Goal: Task Accomplishment & Management: Use online tool/utility

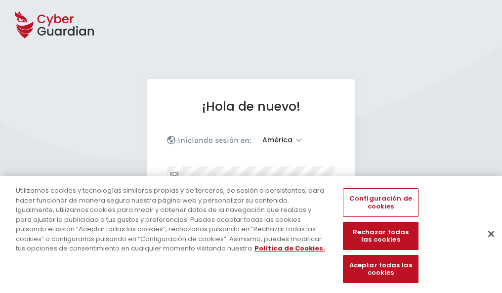
select select "América"
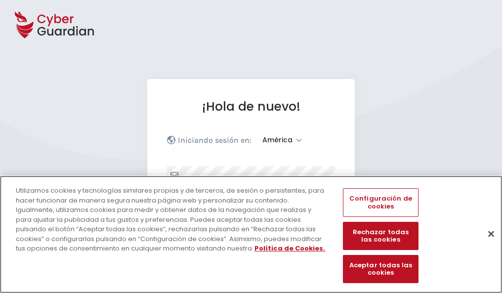
scroll to position [129, 0]
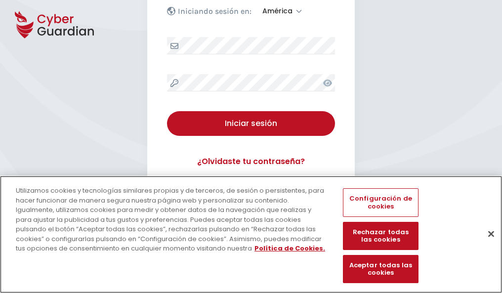
click at [486, 244] on button "Cerrar" at bounding box center [491, 234] width 22 height 22
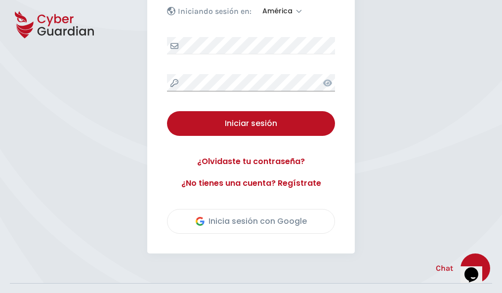
scroll to position [224, 0]
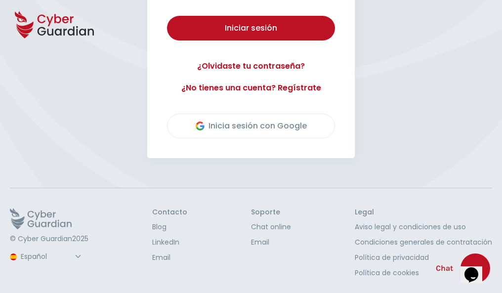
click at [167, 16] on button "Iniciar sesión" at bounding box center [251, 28] width 168 height 25
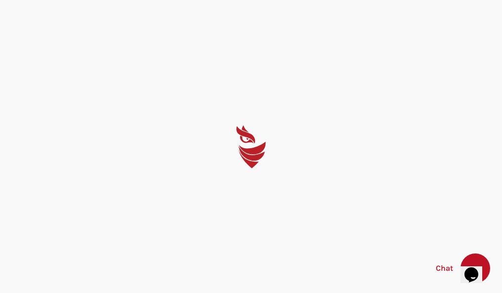
scroll to position [0, 0]
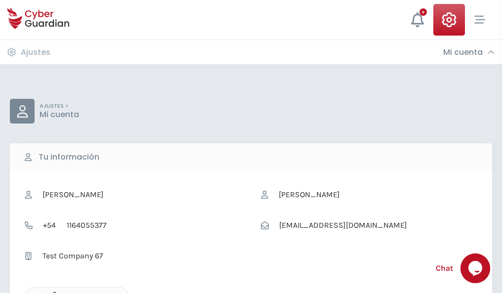
click at [52, 292] on icon "button" at bounding box center [52, 295] width 8 height 8
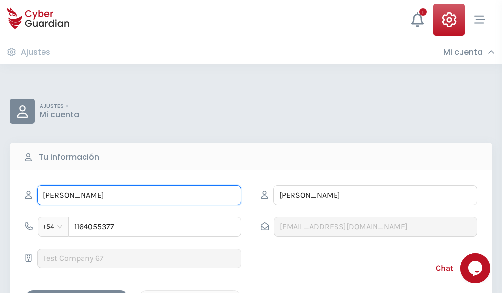
click at [139, 195] on input "ILEANA" at bounding box center [139, 195] width 204 height 20
type input "I"
type input "Lourdes"
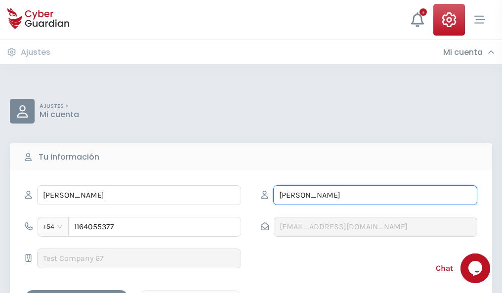
click at [375, 195] on input "CORREA" at bounding box center [375, 195] width 204 height 20
type input "C"
type input "Echevarría"
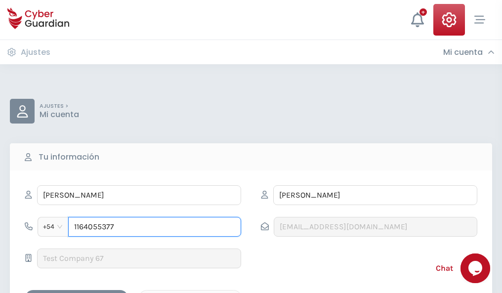
click at [155, 227] on input "1164055377" at bounding box center [154, 227] width 173 height 20
type input "1"
type input "4928285344"
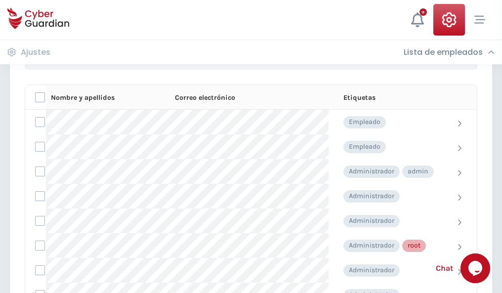
scroll to position [497, 0]
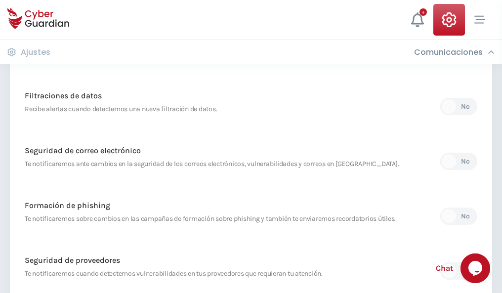
scroll to position [520, 0]
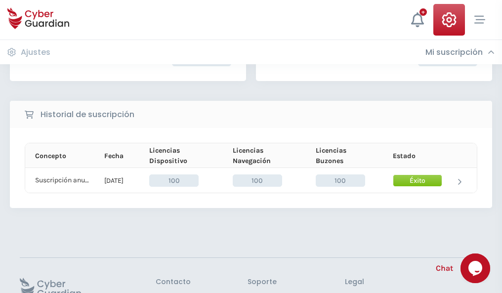
scroll to position [250, 0]
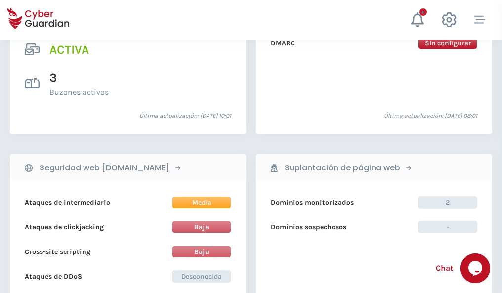
scroll to position [1003, 0]
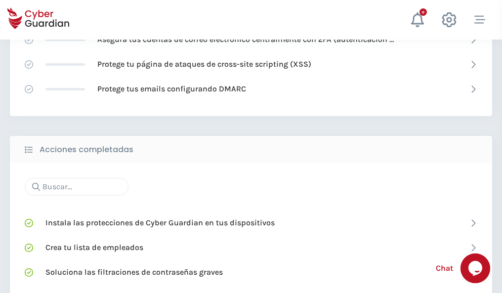
scroll to position [658, 0]
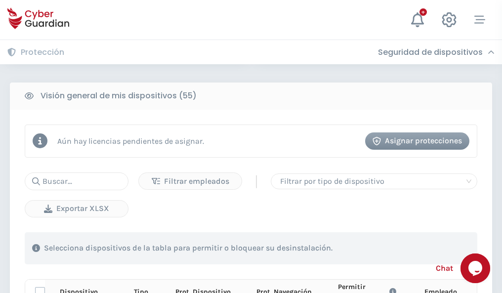
scroll to position [873, 0]
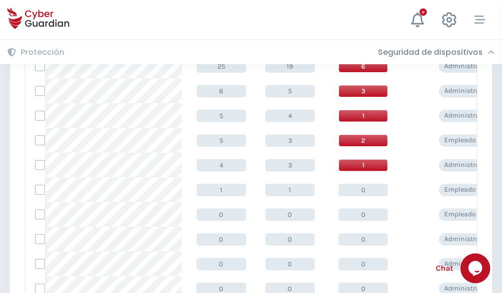
scroll to position [498, 0]
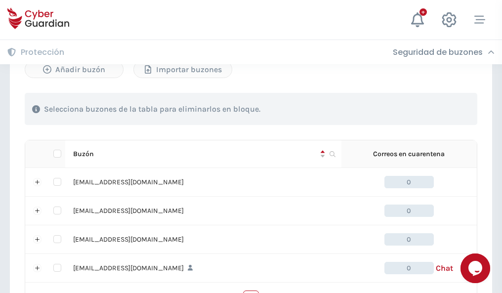
scroll to position [486, 0]
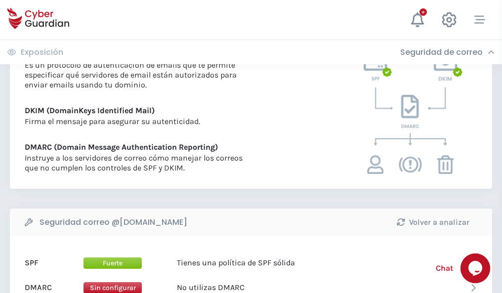
scroll to position [533, 0]
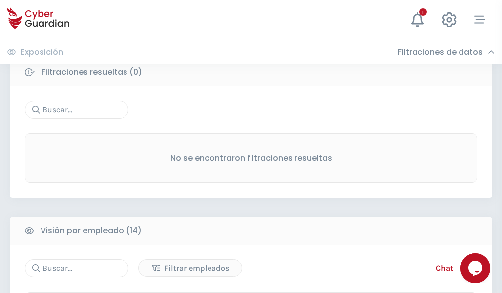
scroll to position [892, 0]
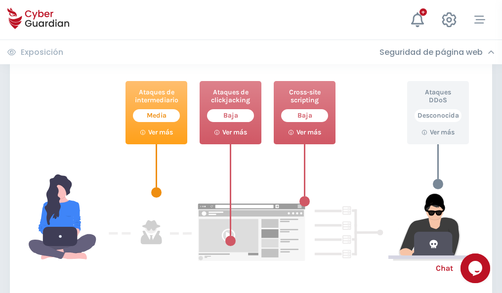
scroll to position [538, 0]
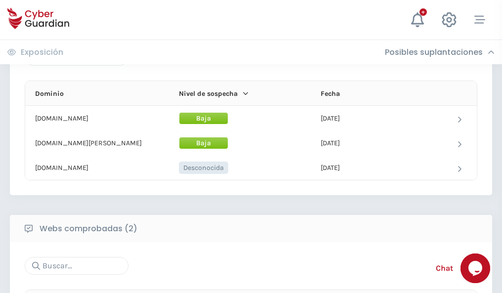
scroll to position [593, 0]
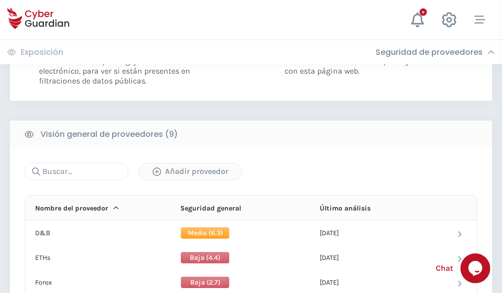
scroll to position [711, 0]
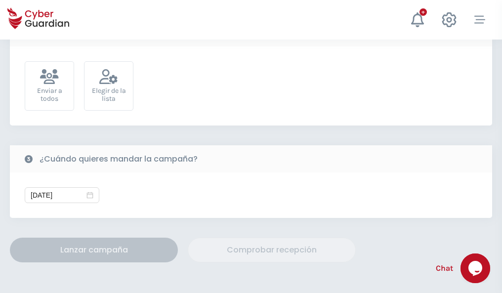
scroll to position [361, 0]
